Goal: Task Accomplishment & Management: Manage account settings

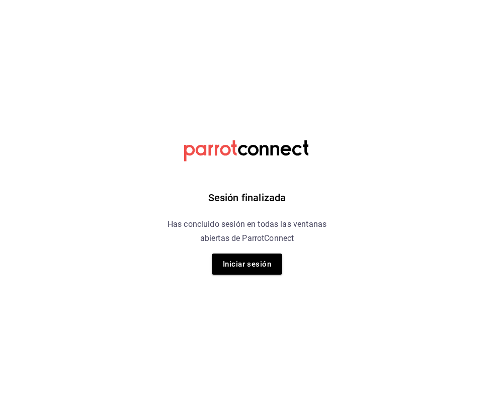
click at [251, 264] on button "Iniciar sesión" at bounding box center [247, 264] width 70 height 21
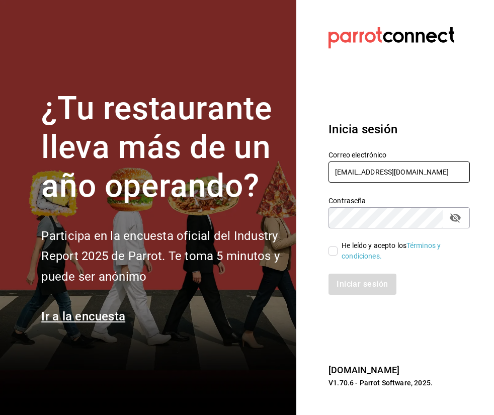
click at [368, 173] on input "pr@peace.com" at bounding box center [399, 172] width 141 height 21
type input "gm@peace.com"
click at [336, 248] on input "He leído y acepto los Términos y condiciones." at bounding box center [333, 251] width 9 height 9
checkbox input "true"
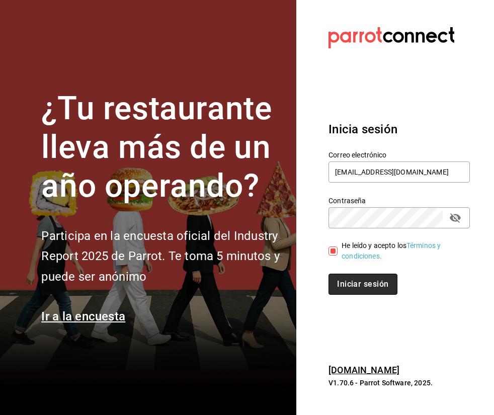
click at [373, 280] on button "Iniciar sesión" at bounding box center [363, 284] width 68 height 21
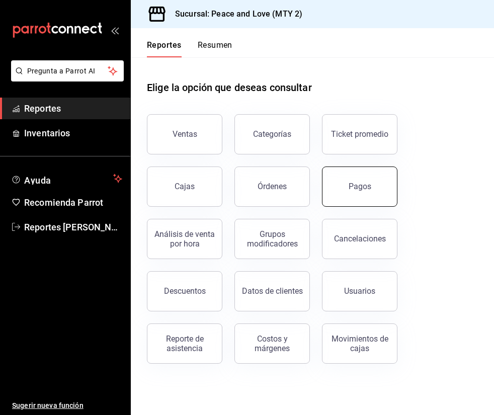
click at [365, 192] on button "Pagos" at bounding box center [359, 187] width 75 height 40
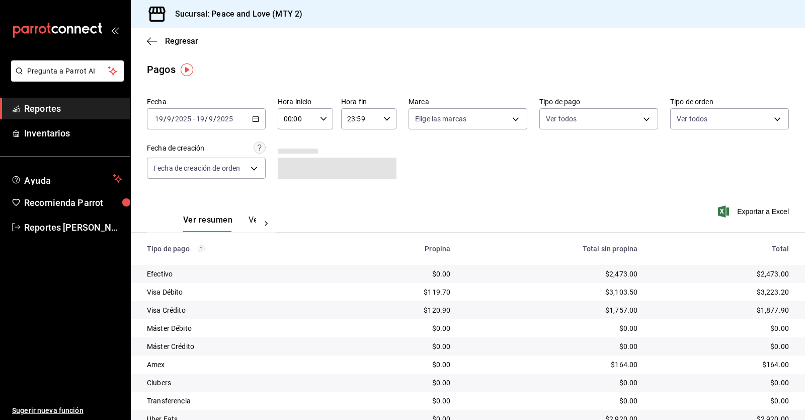
drag, startPoint x: 360, startPoint y: 111, endPoint x: 364, endPoint y: 115, distance: 5.7
click at [364, 115] on input "23:59" at bounding box center [360, 119] width 38 height 20
click at [351, 163] on span "11" at bounding box center [353, 163] width 12 height 8
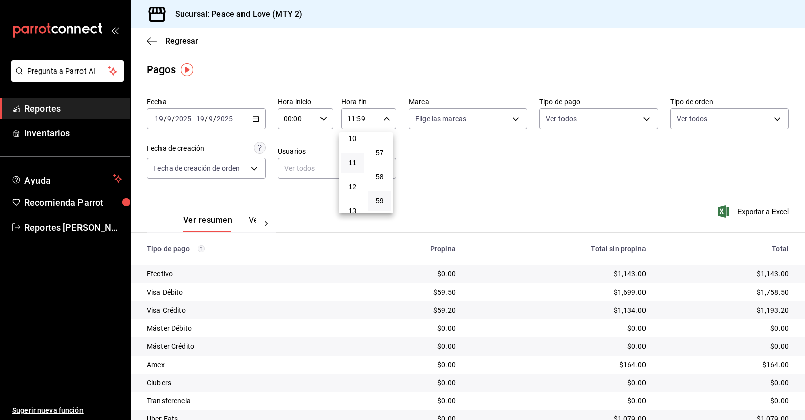
drag, startPoint x: 801, startPoint y: 163, endPoint x: 804, endPoint y: 187, distance: 24.4
click at [494, 187] on div at bounding box center [402, 210] width 805 height 420
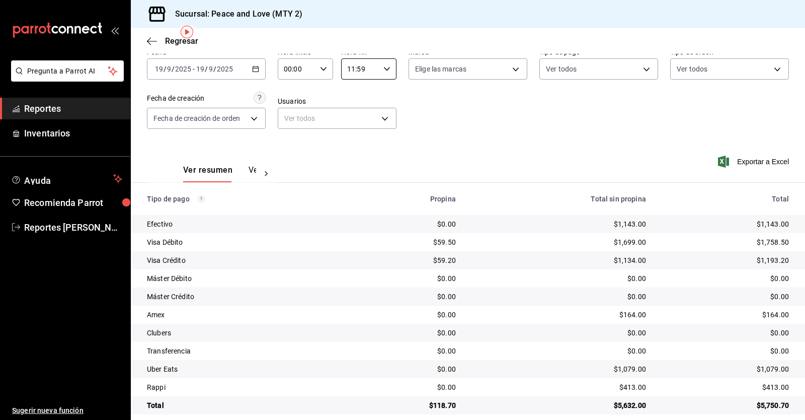
scroll to position [61, 0]
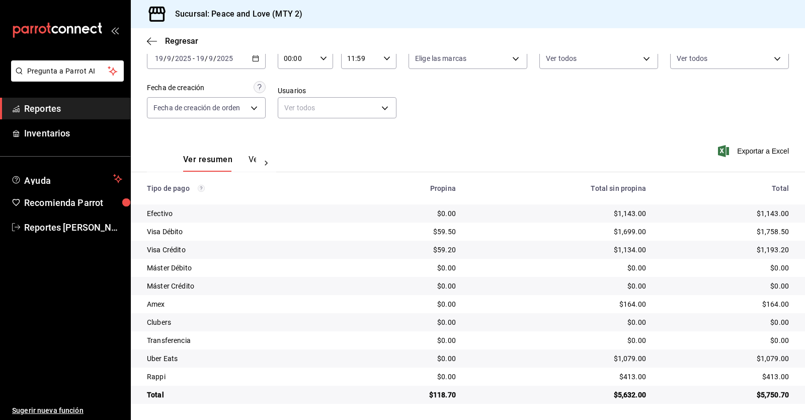
click at [387, 59] on icon "button" at bounding box center [386, 58] width 7 height 7
click at [353, 134] on span "13" at bounding box center [353, 132] width 12 height 8
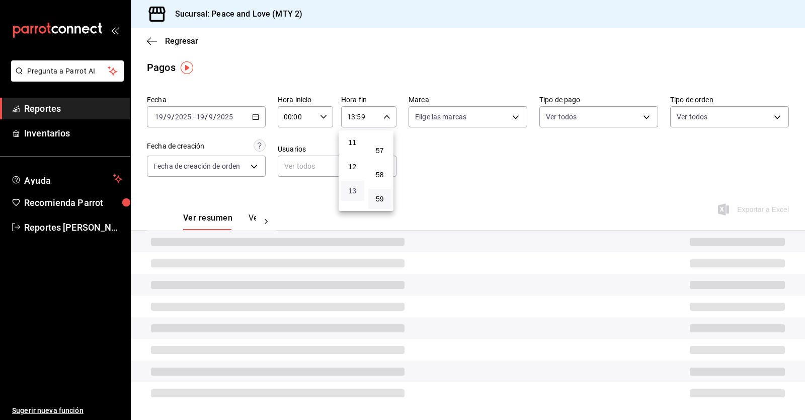
scroll to position [61, 0]
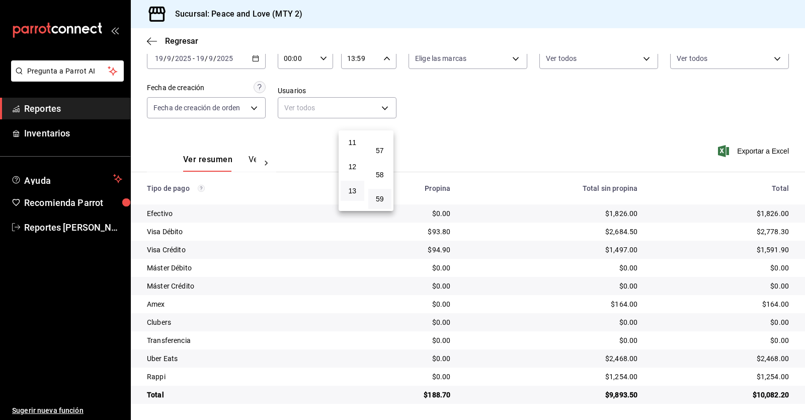
click at [443, 137] on div at bounding box center [402, 210] width 805 height 420
click at [387, 61] on icon "button" at bounding box center [386, 58] width 7 height 7
click at [352, 134] on span "15" at bounding box center [353, 132] width 12 height 8
type input "15:59"
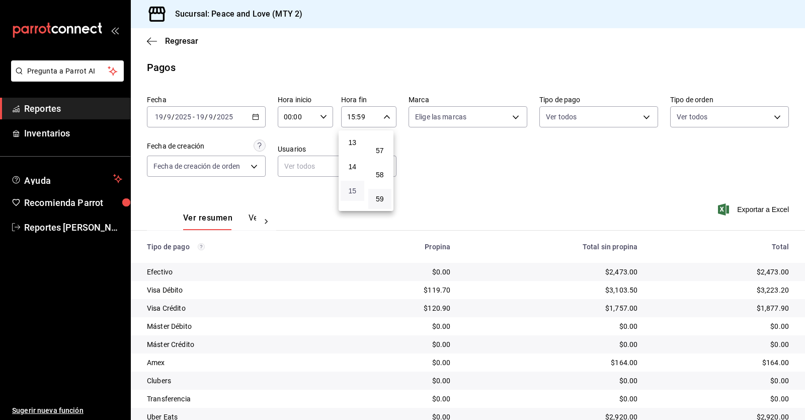
scroll to position [61, 0]
